Goal: Task Accomplishment & Management: Manage account settings

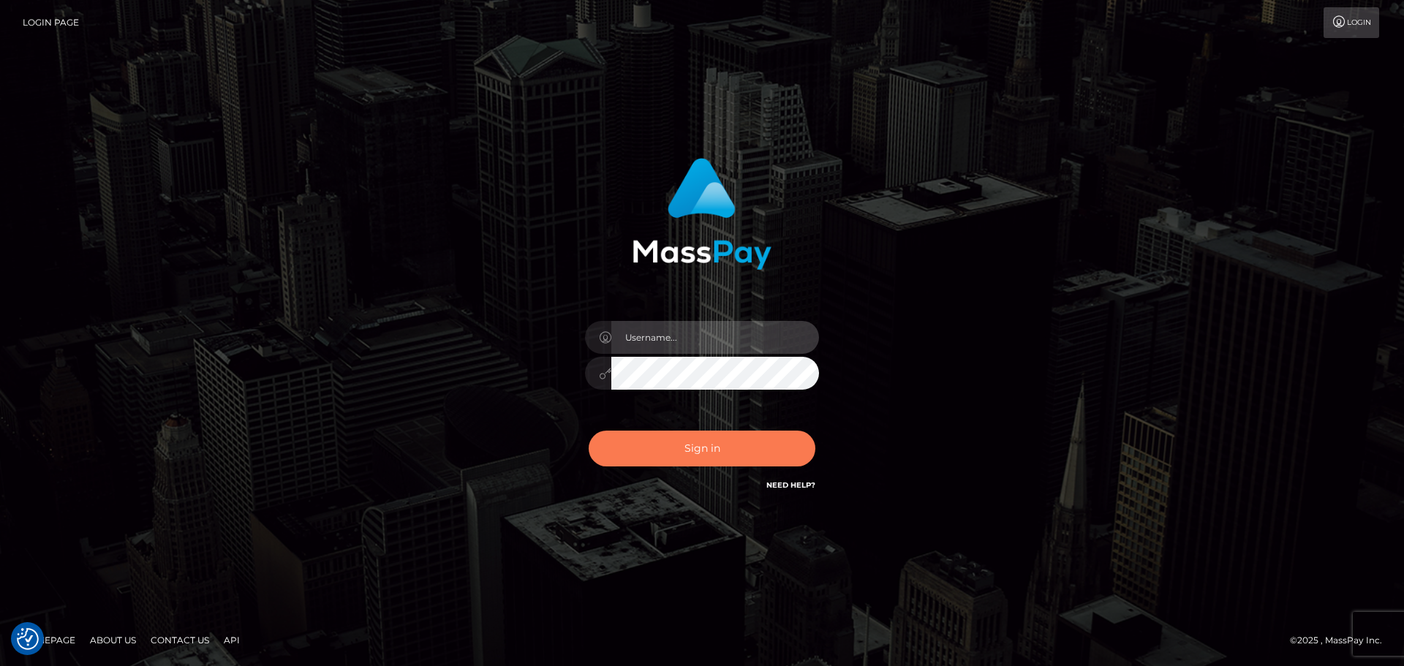
type input "[PERSON_NAME].wowcan"
click at [694, 440] on button "Sign in" at bounding box center [701, 449] width 227 height 36
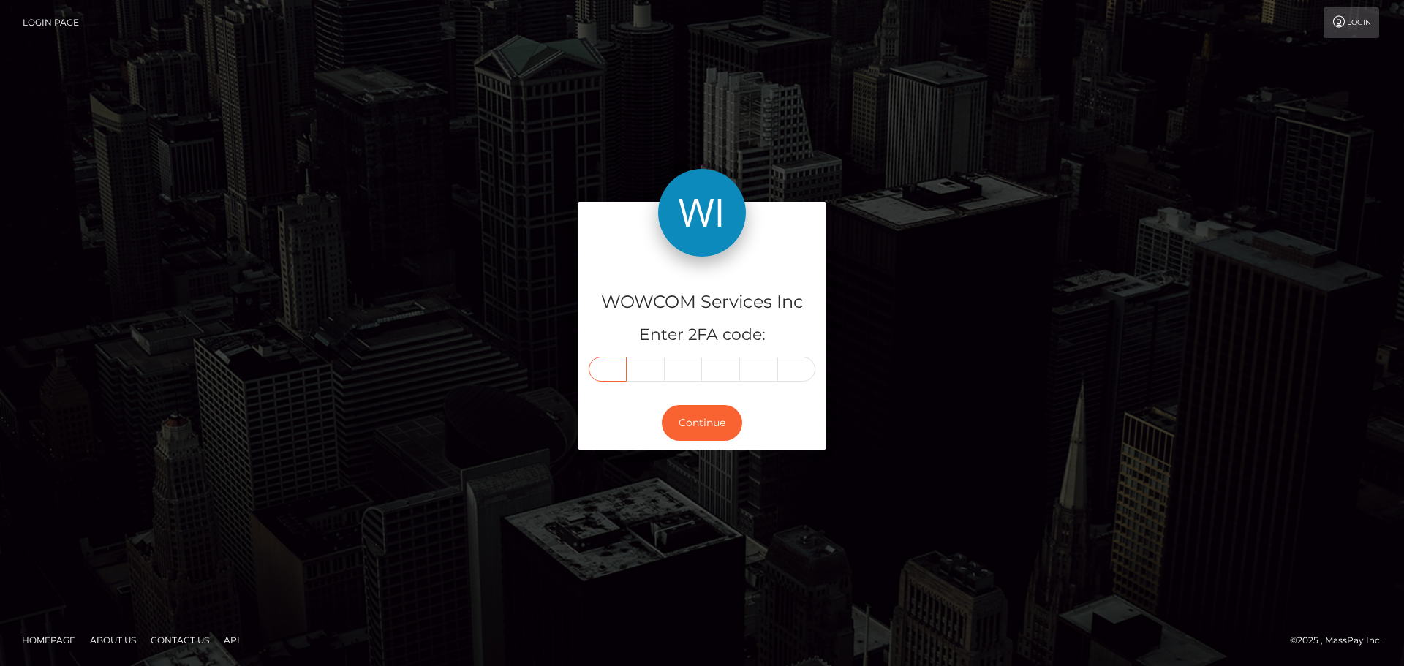
click at [603, 371] on input "text" at bounding box center [607, 369] width 38 height 25
click at [609, 371] on input "text" at bounding box center [607, 369] width 38 height 25
type input "7"
type input "9"
type input "7"
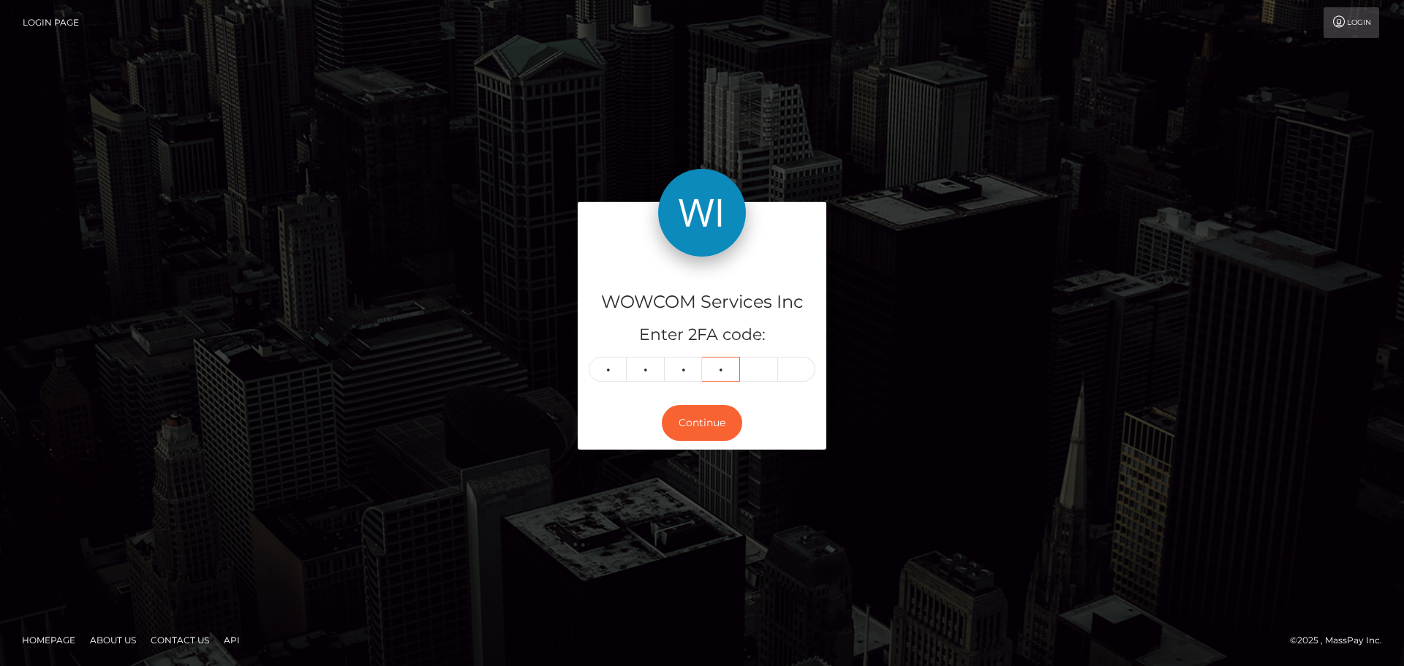
type input "3"
type input "9"
type input "6"
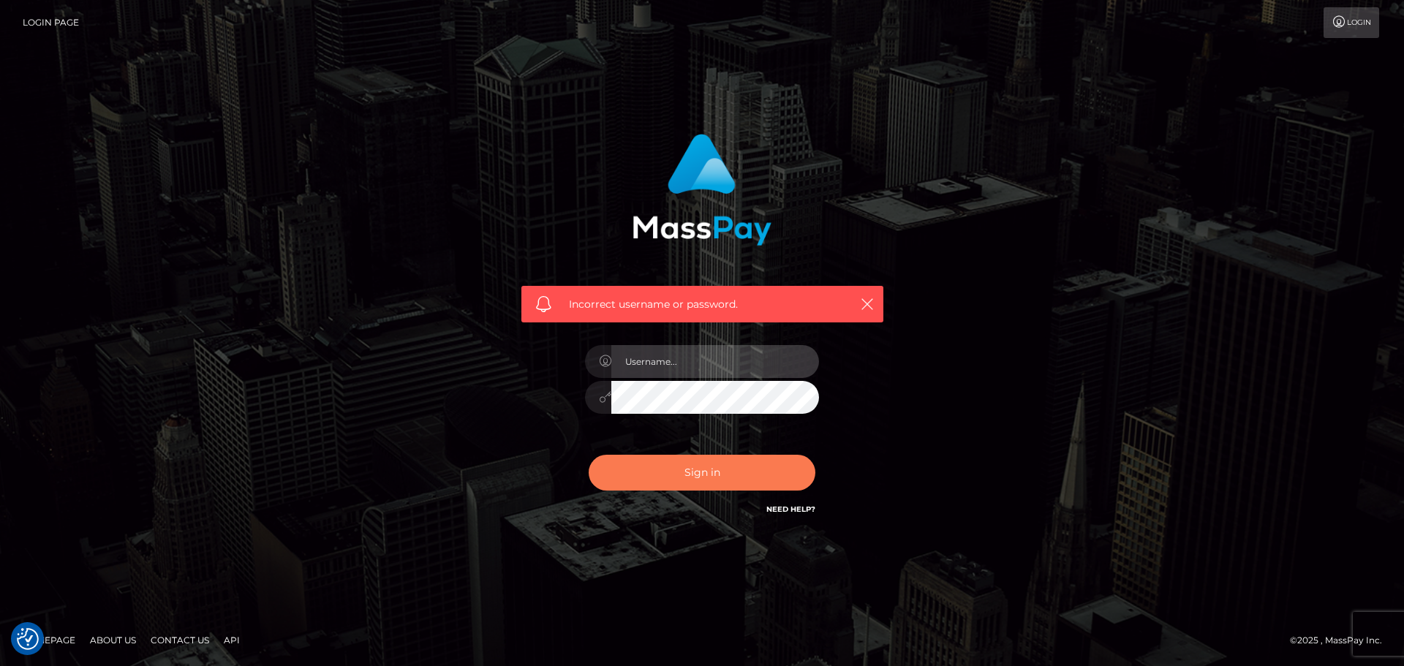
type input "[PERSON_NAME].wowcan"
click at [658, 485] on button "Sign in" at bounding box center [701, 473] width 227 height 36
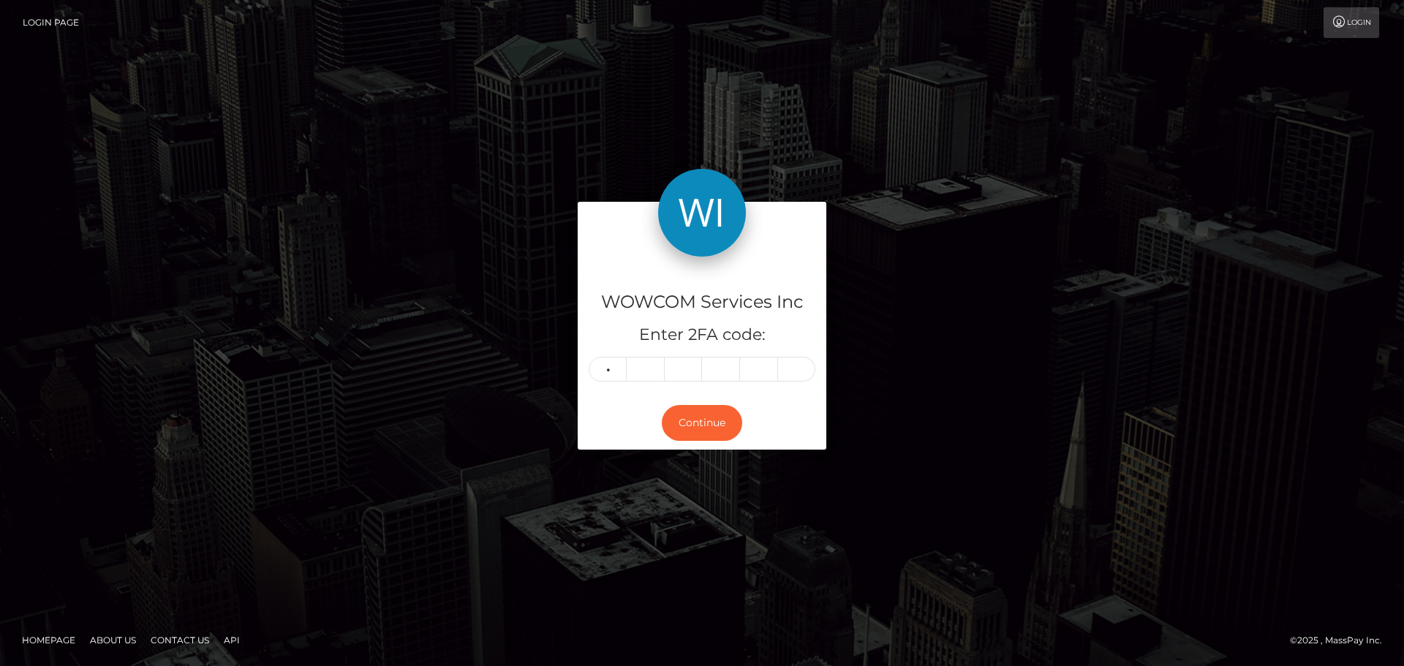
type input "2"
type input "8"
type input "5"
type input "3"
type input "6"
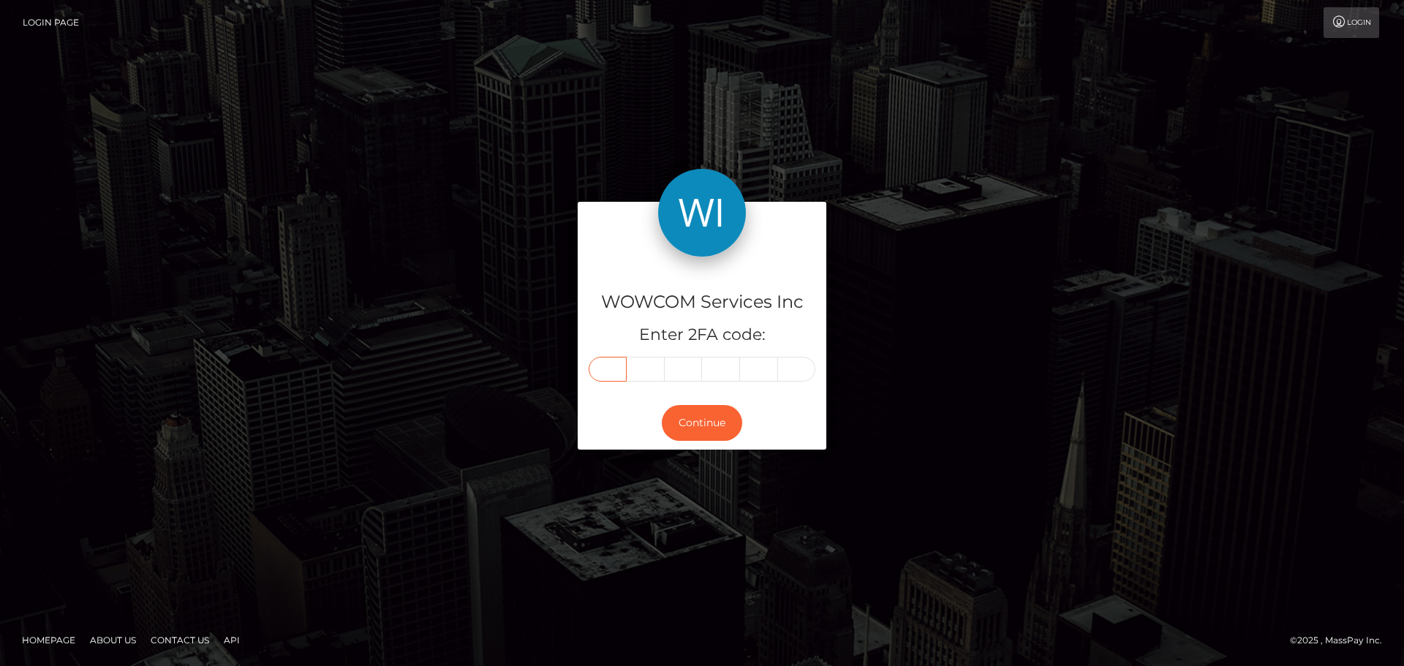
type input "2"
type input "8"
type input "4"
type input "5"
type input "3"
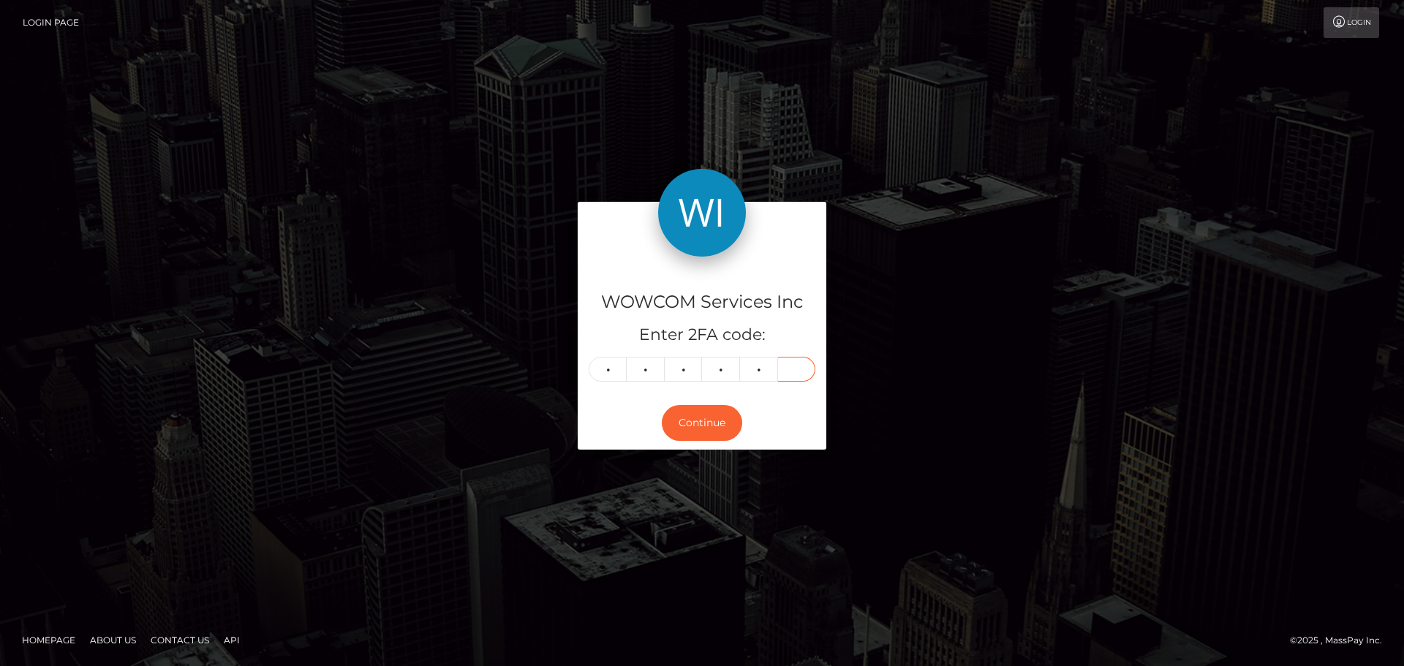
type input "6"
